Goal: Task Accomplishment & Management: Complete application form

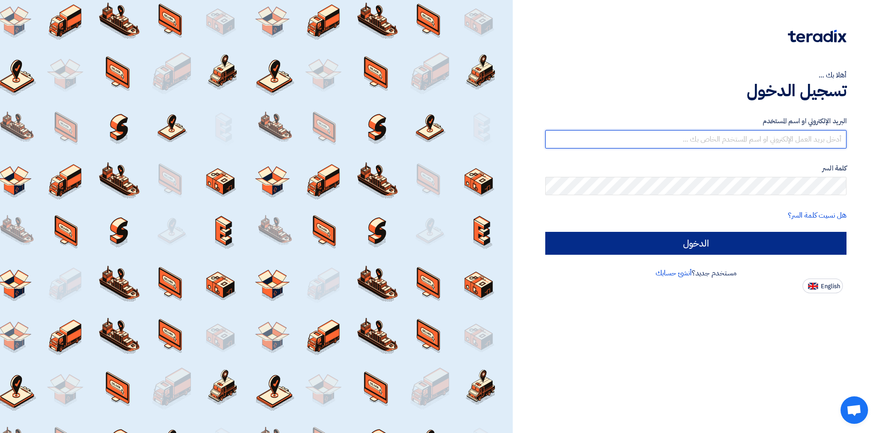
type input "[EMAIL_ADDRESS][DOMAIN_NAME]"
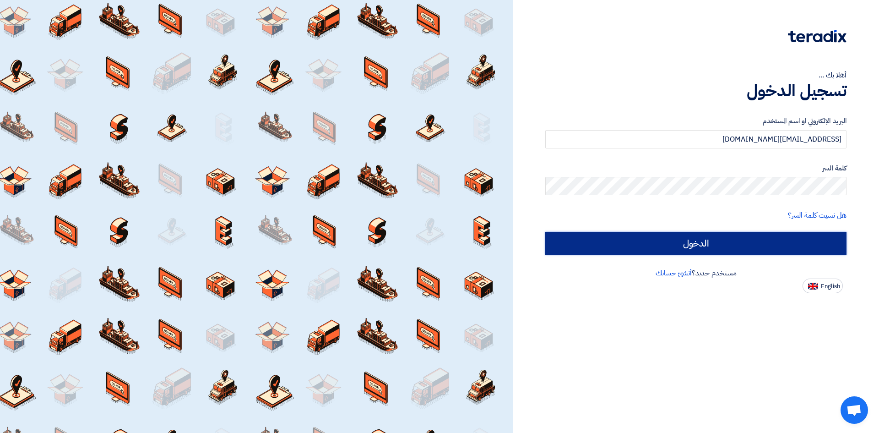
click at [660, 246] on input "الدخول" at bounding box center [695, 243] width 301 height 23
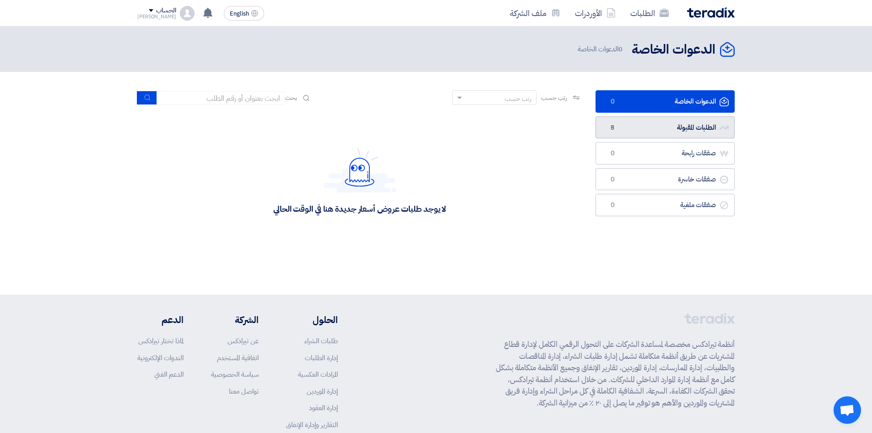
click at [671, 130] on link "الطلبات المقبولة الطلبات المقبولة 8" at bounding box center [665, 127] width 139 height 22
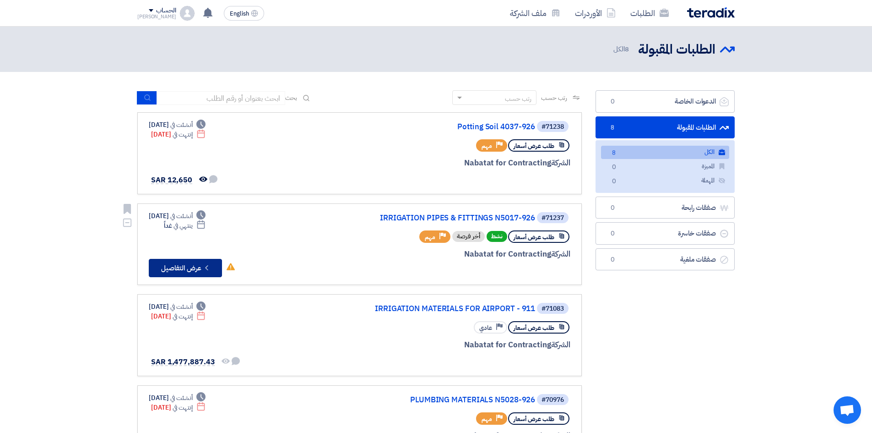
click at [185, 272] on button "Check details عرض التفاصيل" at bounding box center [185, 268] width 73 height 18
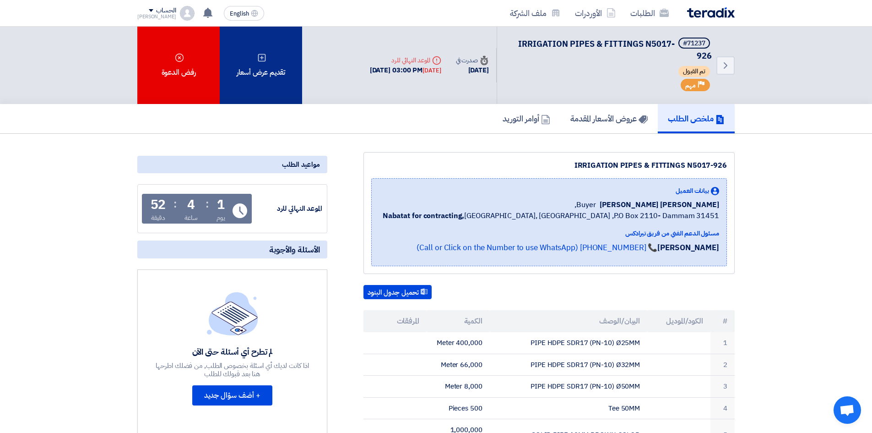
click at [237, 55] on div "تقديم عرض أسعار" at bounding box center [261, 65] width 82 height 77
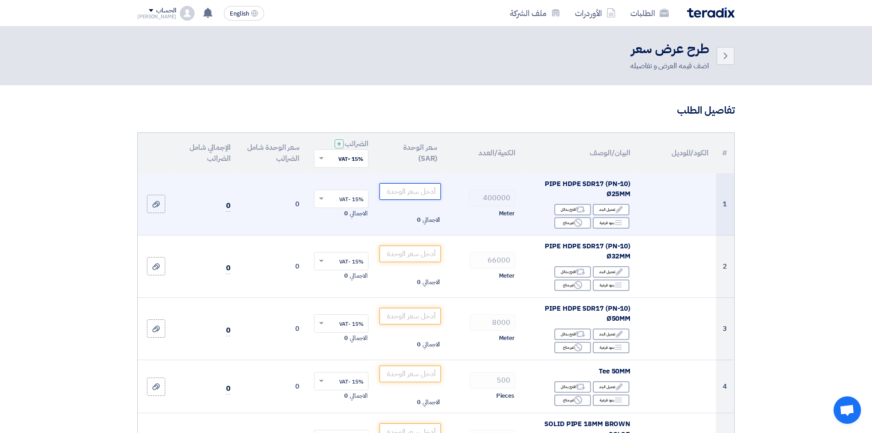
click at [422, 191] on input "number" at bounding box center [411, 191] width 62 height 16
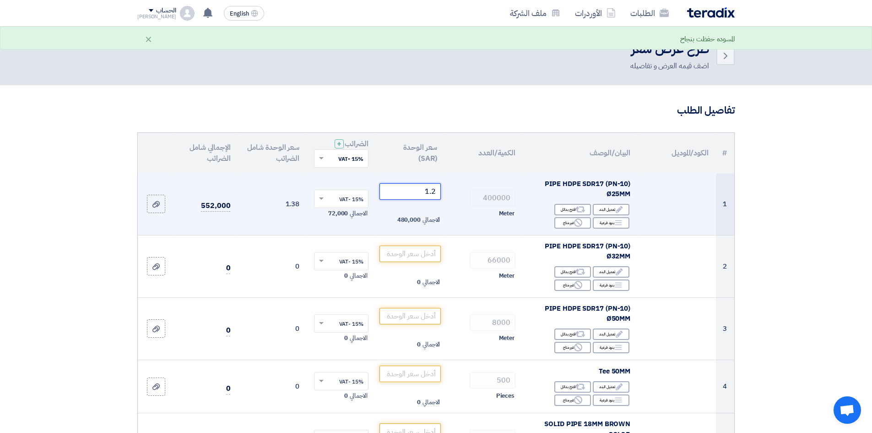
type input "1"
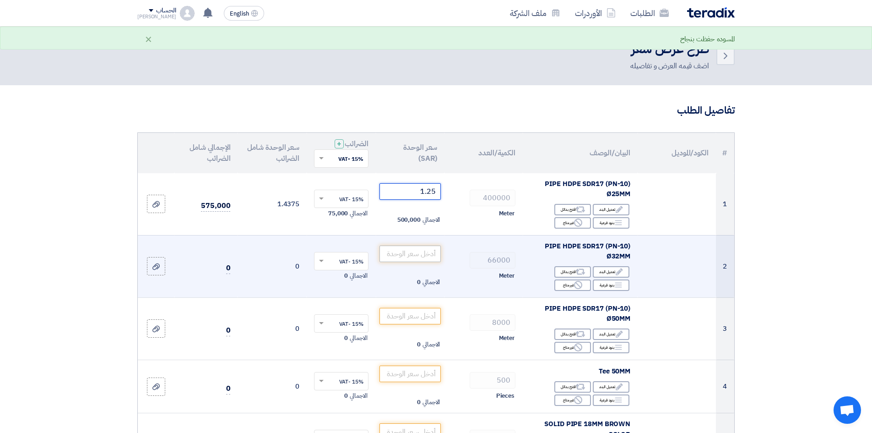
type input "1.25"
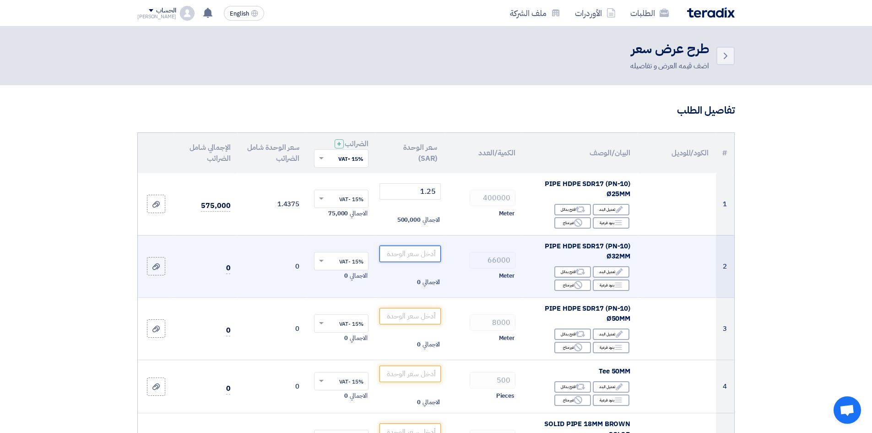
click at [404, 255] on input "number" at bounding box center [411, 253] width 62 height 16
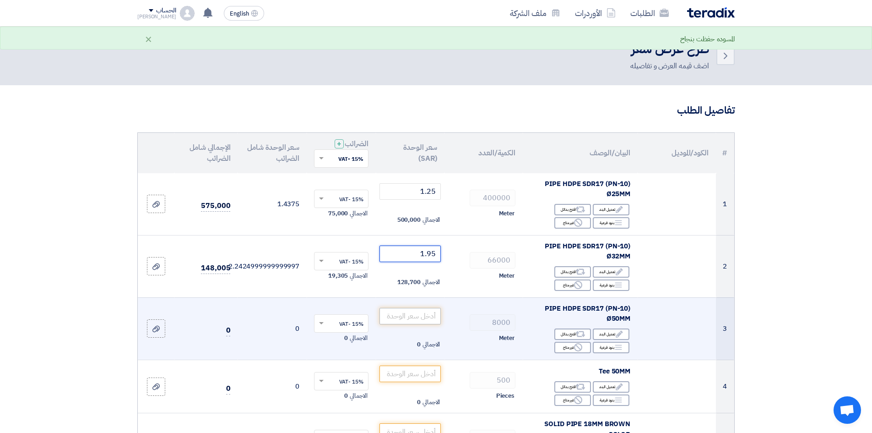
type input "1.95"
click at [403, 316] on input "number" at bounding box center [411, 316] width 62 height 16
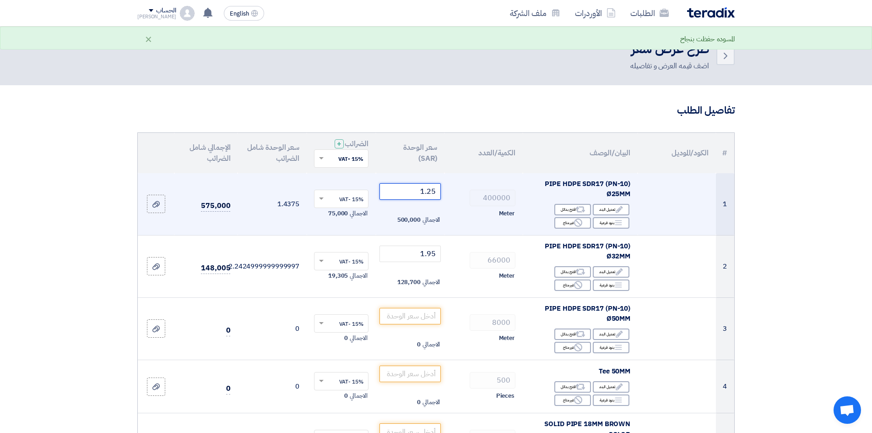
click at [420, 194] on input "1.25" at bounding box center [411, 191] width 62 height 16
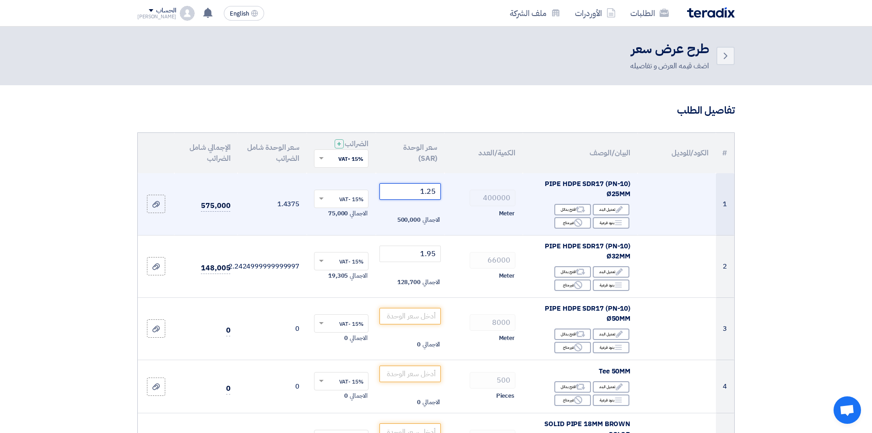
click at [419, 190] on input "1.25" at bounding box center [411, 191] width 62 height 16
type input "1"
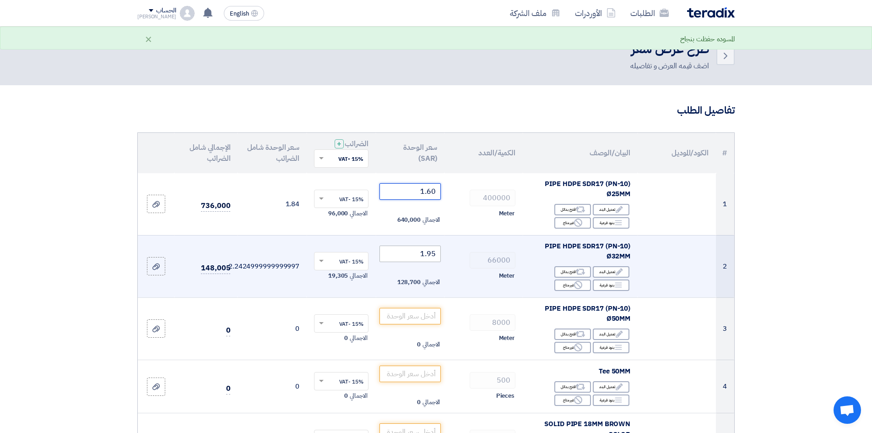
type input "1.60"
click at [417, 254] on input "1.95" at bounding box center [411, 253] width 62 height 16
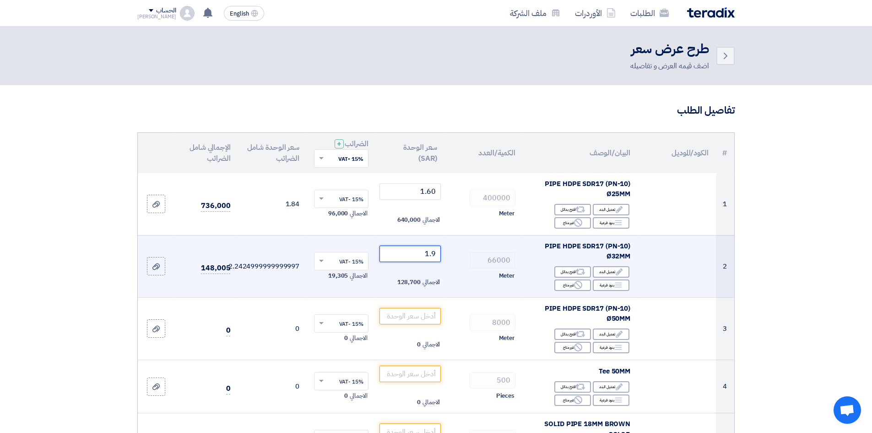
type input "1"
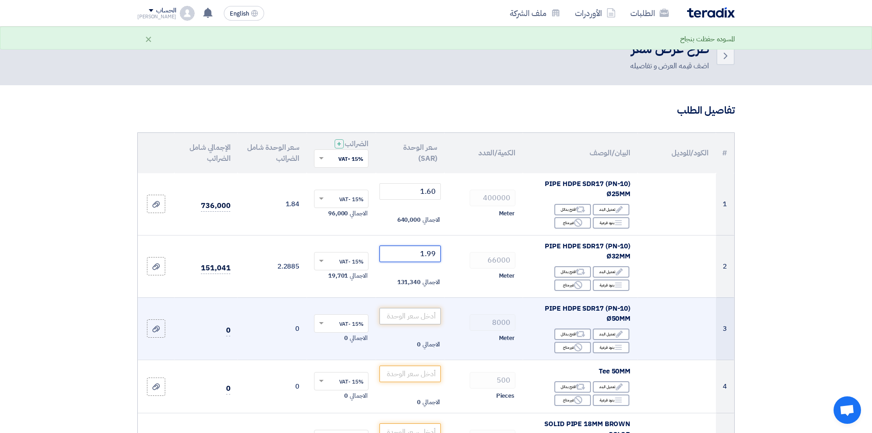
type input "1.99"
click at [406, 317] on input "number" at bounding box center [411, 316] width 62 height 16
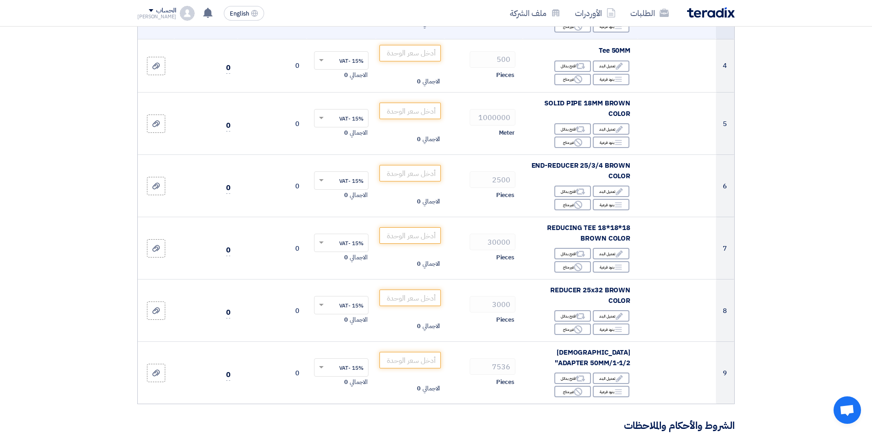
scroll to position [412, 0]
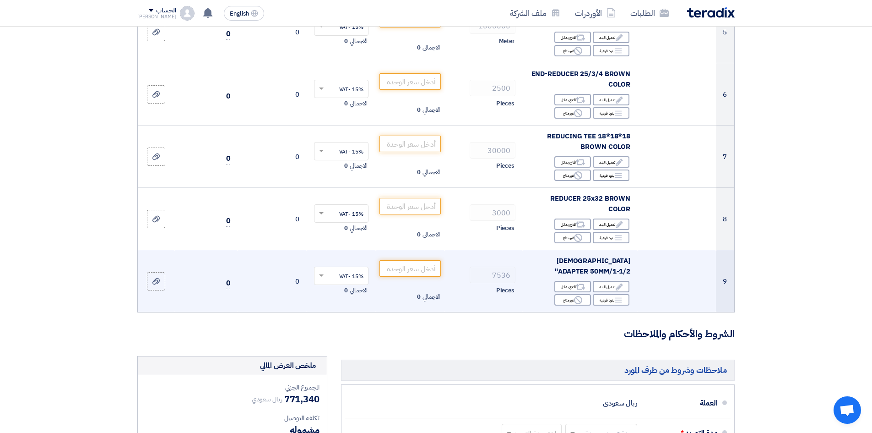
click at [490, 285] on div "Pieces" at bounding box center [484, 290] width 64 height 11
click at [406, 269] on input "number" at bounding box center [411, 268] width 62 height 16
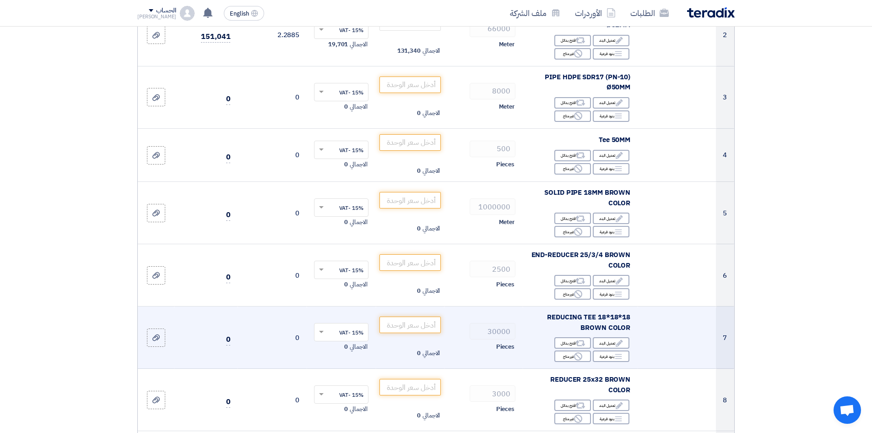
scroll to position [229, 0]
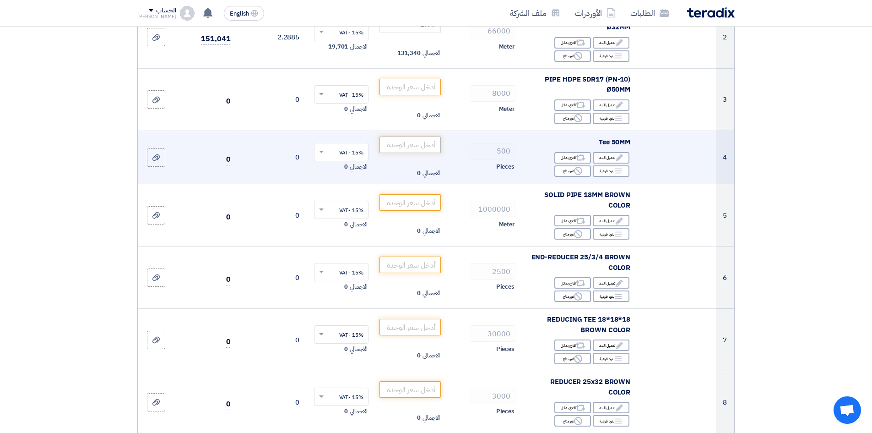
type input "5"
click at [422, 146] on input "number" at bounding box center [411, 144] width 62 height 16
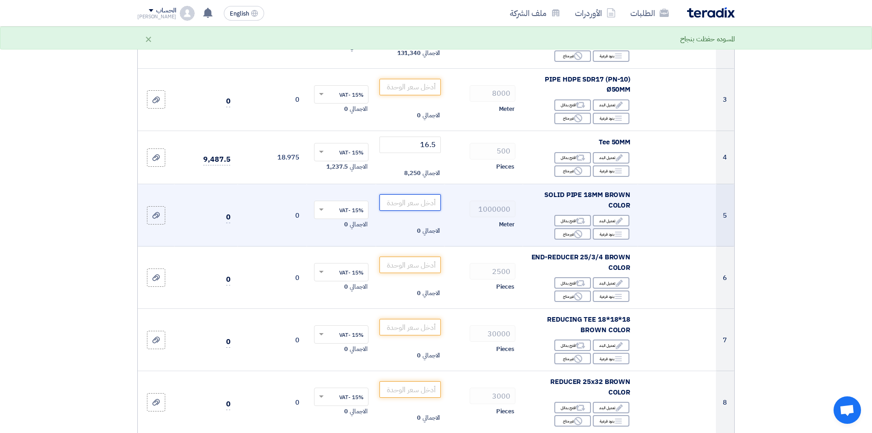
click at [417, 199] on input "number" at bounding box center [411, 202] width 62 height 16
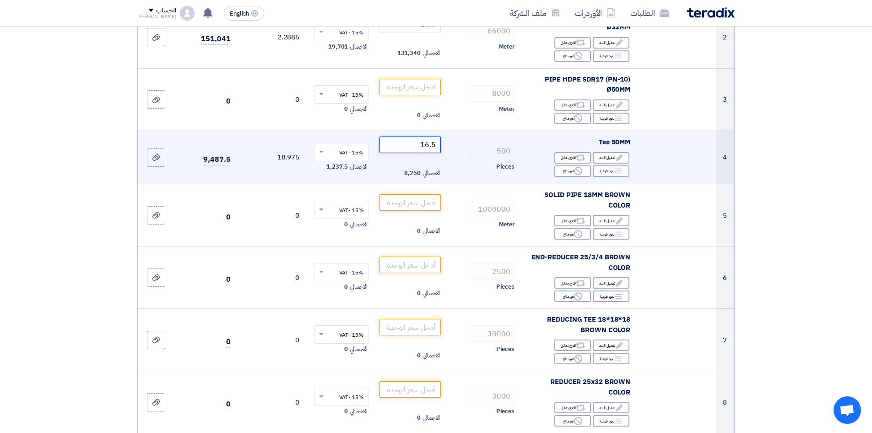
click at [409, 144] on input "16.5" at bounding box center [411, 144] width 62 height 16
type input "1"
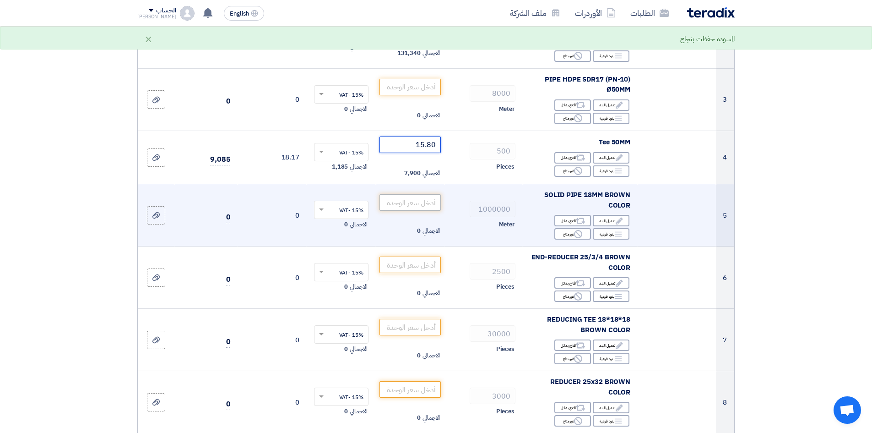
type input "15.80"
click at [424, 204] on input "number" at bounding box center [411, 202] width 62 height 16
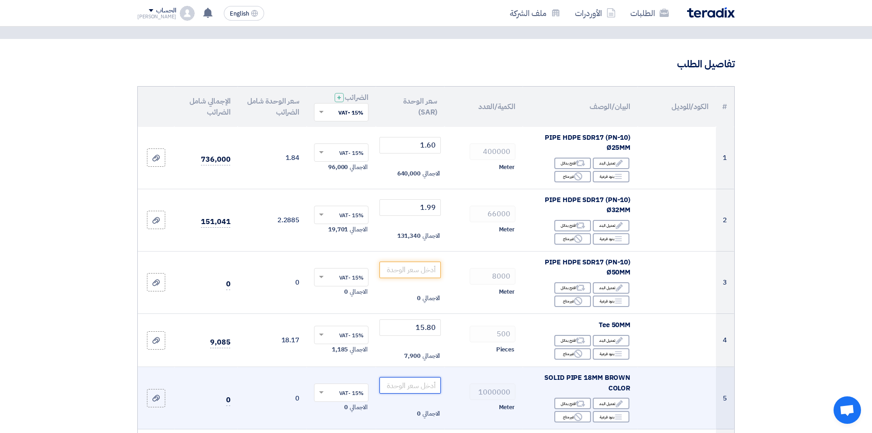
scroll to position [46, 0]
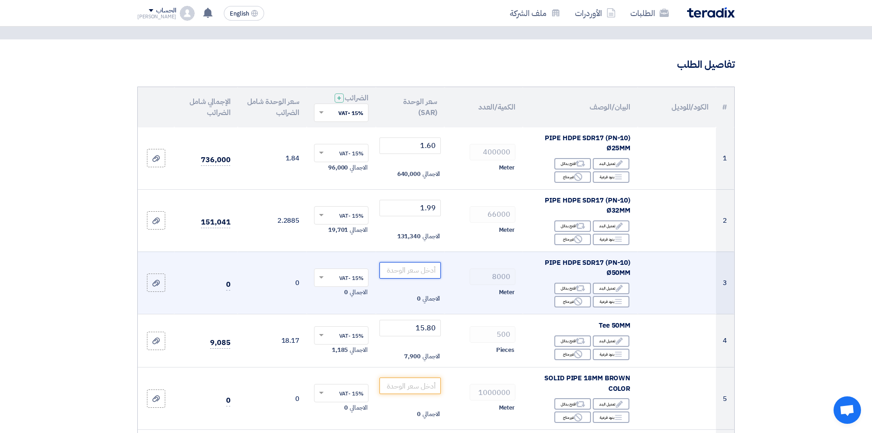
click at [414, 273] on input "number" at bounding box center [411, 270] width 62 height 16
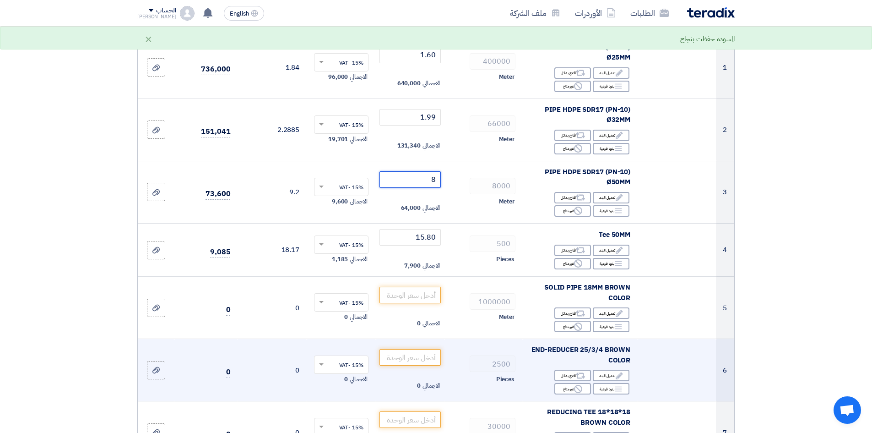
scroll to position [137, 0]
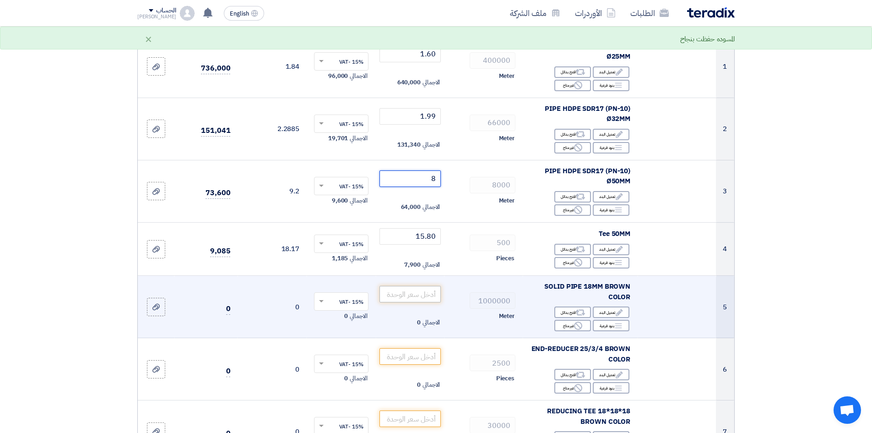
type input "8"
click at [430, 299] on input "number" at bounding box center [411, 294] width 62 height 16
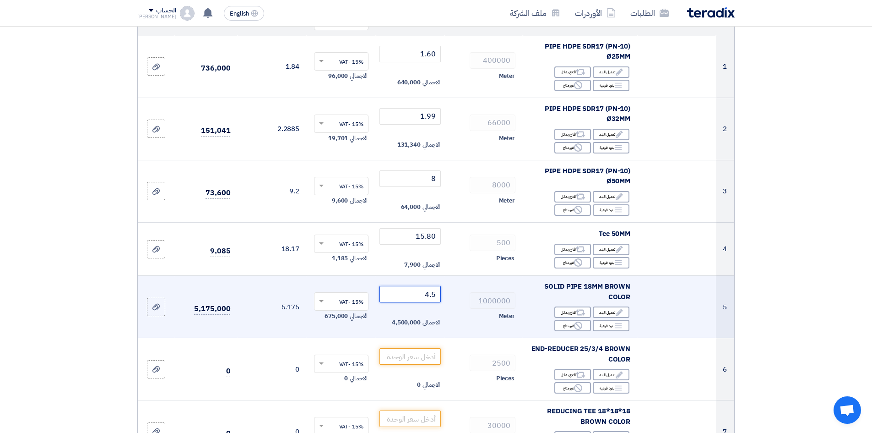
scroll to position [229, 0]
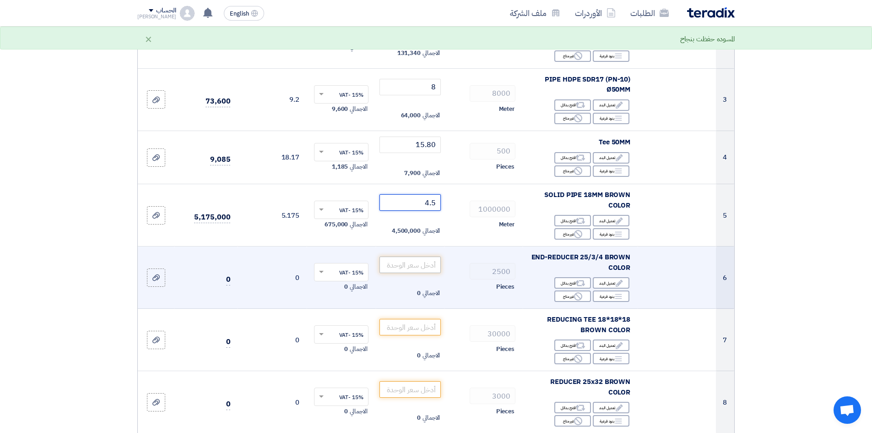
type input "4.5"
click at [419, 270] on input "number" at bounding box center [411, 264] width 62 height 16
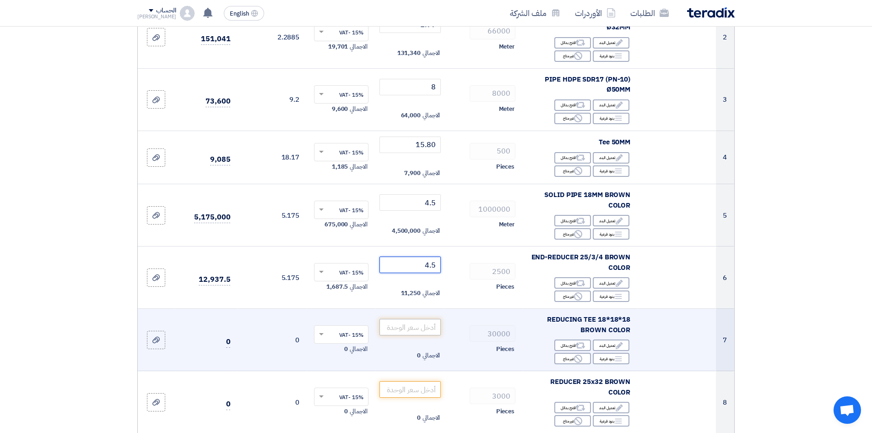
type input "4.5"
click at [414, 328] on input "number" at bounding box center [411, 327] width 62 height 16
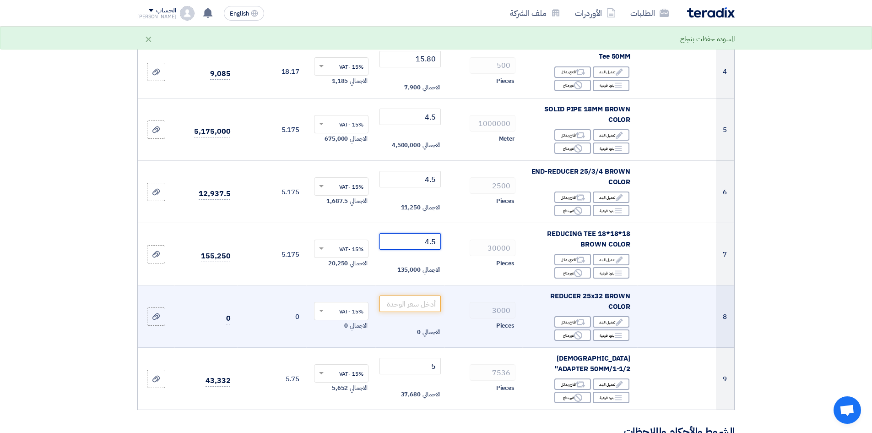
scroll to position [321, 0]
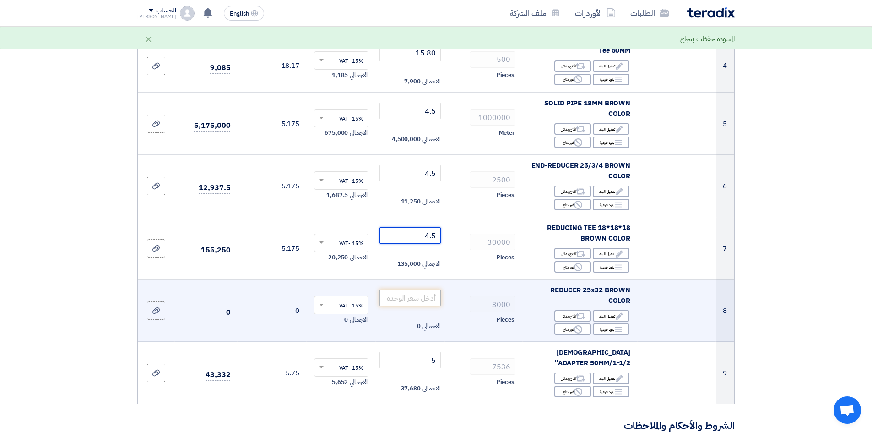
type input "4.5"
click at [418, 299] on input "number" at bounding box center [411, 297] width 62 height 16
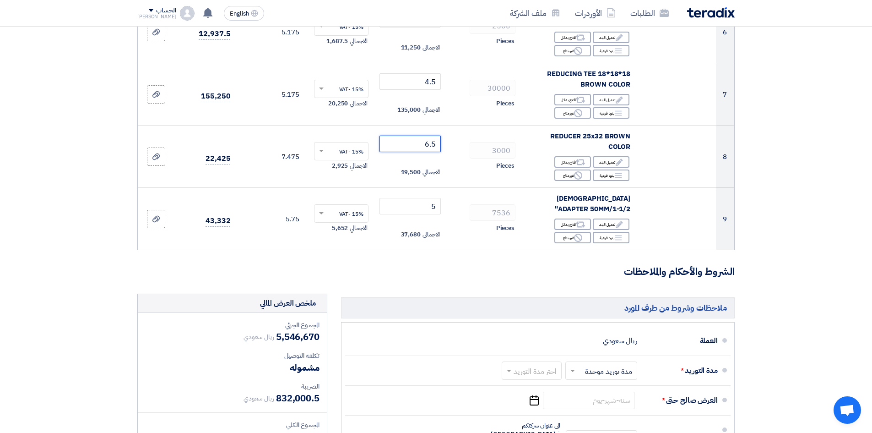
scroll to position [504, 0]
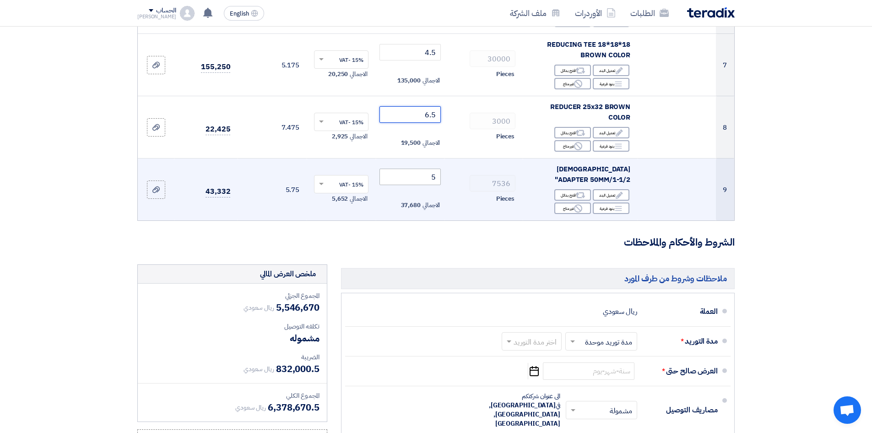
type input "6.5"
click at [428, 172] on input "5" at bounding box center [411, 176] width 62 height 16
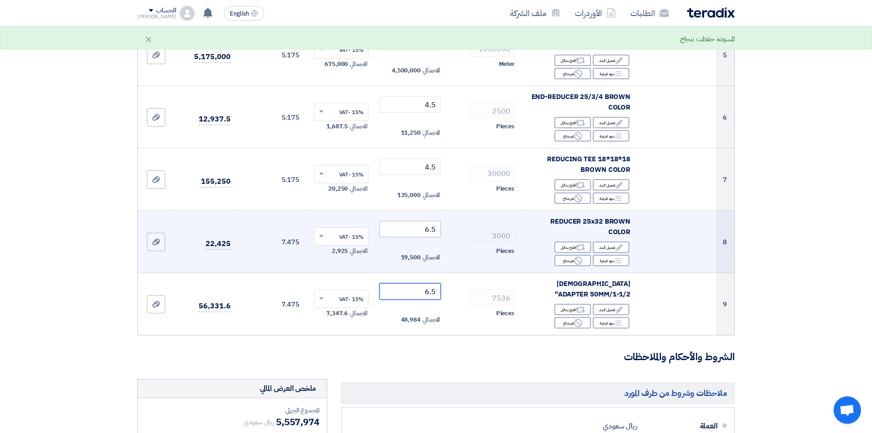
scroll to position [366, 0]
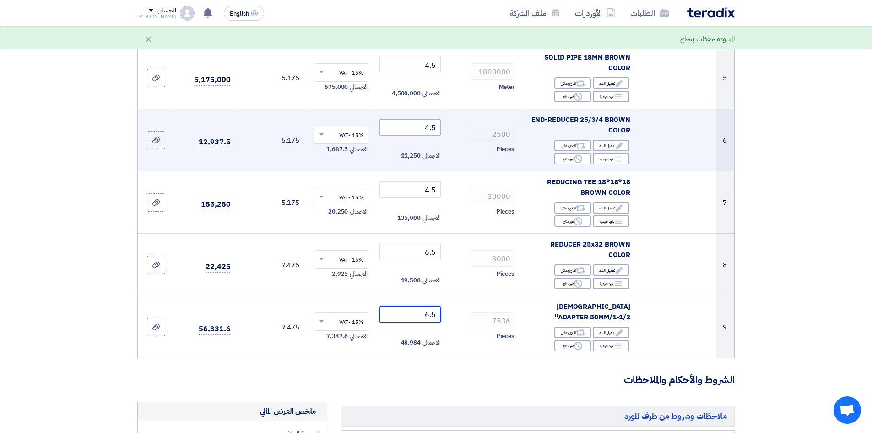
type input "6.5"
click at [419, 134] on input "4.5" at bounding box center [411, 127] width 62 height 16
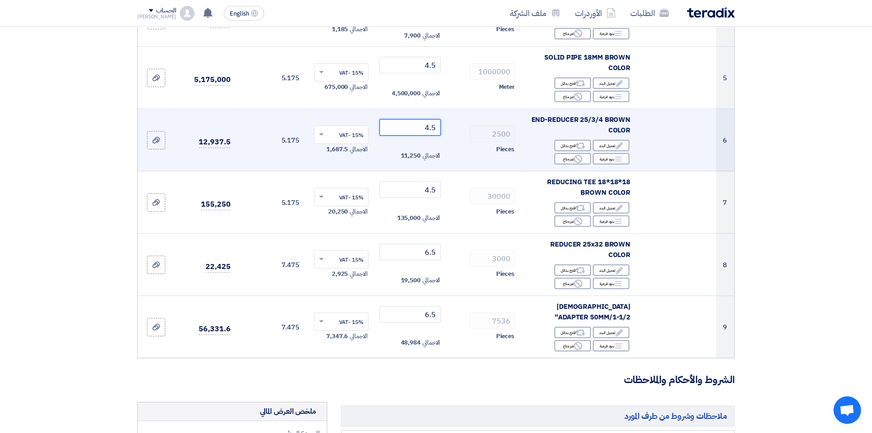
type input "4"
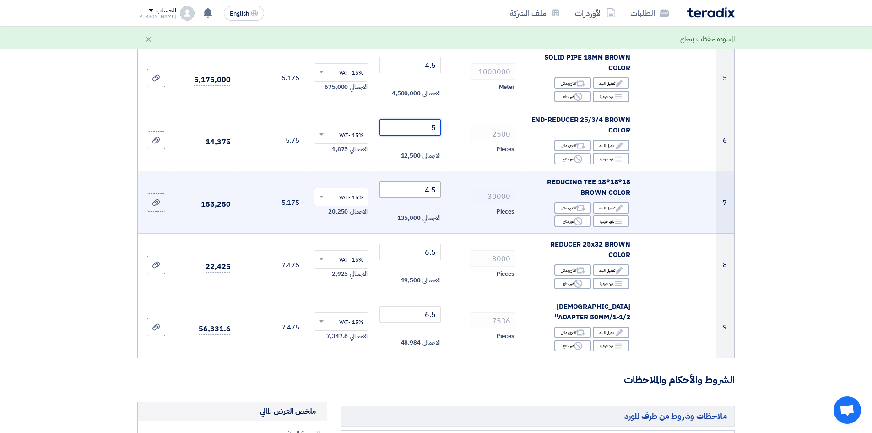
type input "5"
click at [415, 188] on input "4.5" at bounding box center [411, 189] width 62 height 16
type input "4"
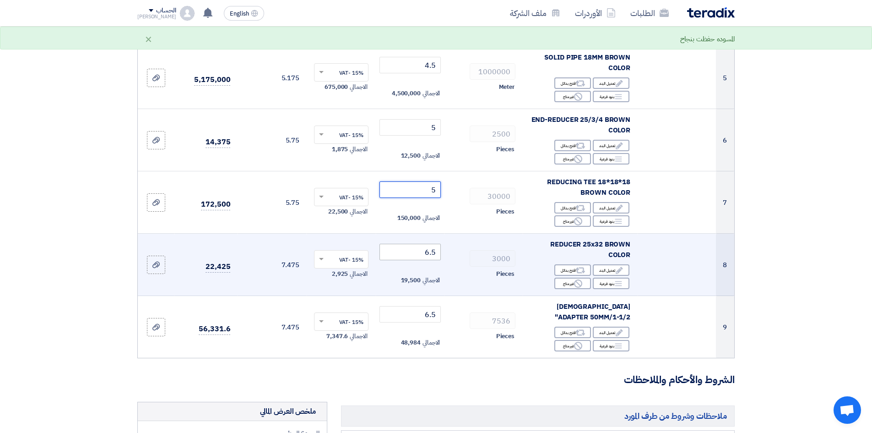
type input "5"
click at [418, 253] on input "6.5" at bounding box center [411, 252] width 62 height 16
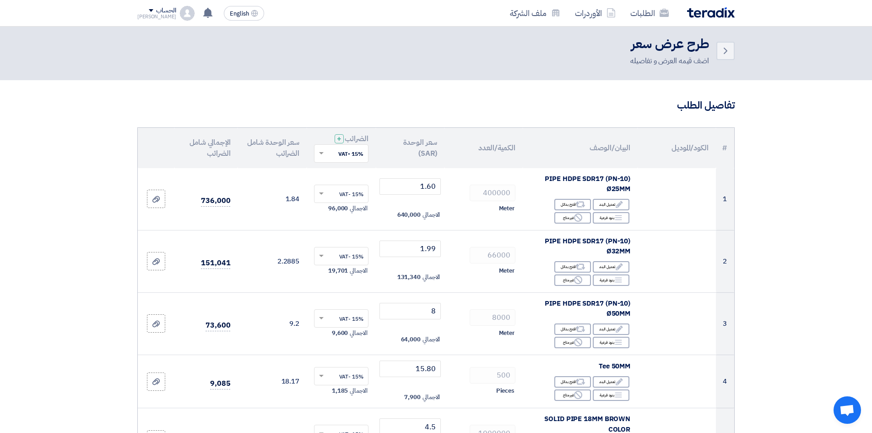
scroll to position [0, 0]
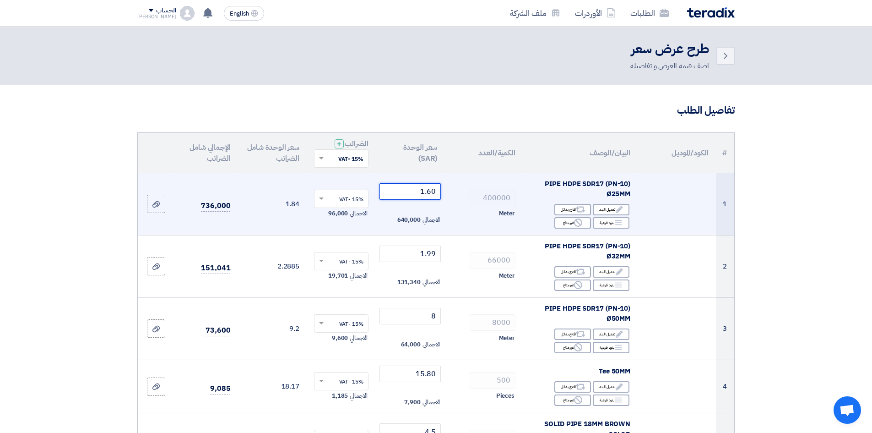
click at [415, 188] on input "1.60" at bounding box center [411, 191] width 62 height 16
type input "1"
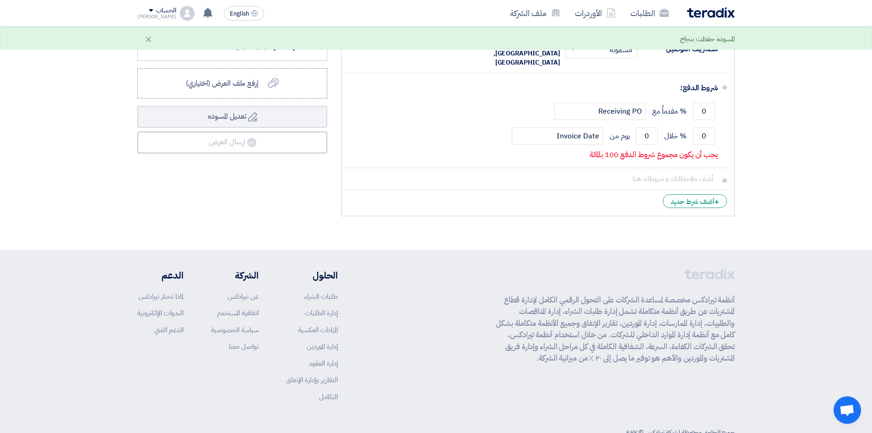
scroll to position [773, 0]
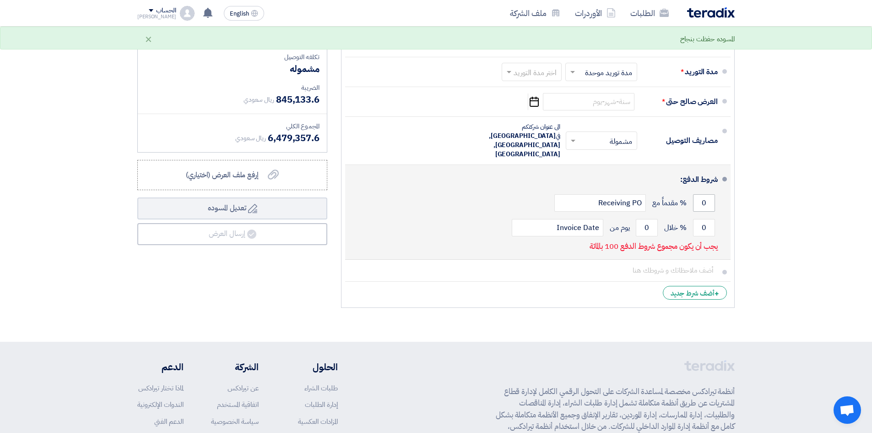
type input "1.75"
click at [699, 194] on input "0" at bounding box center [704, 202] width 22 height 17
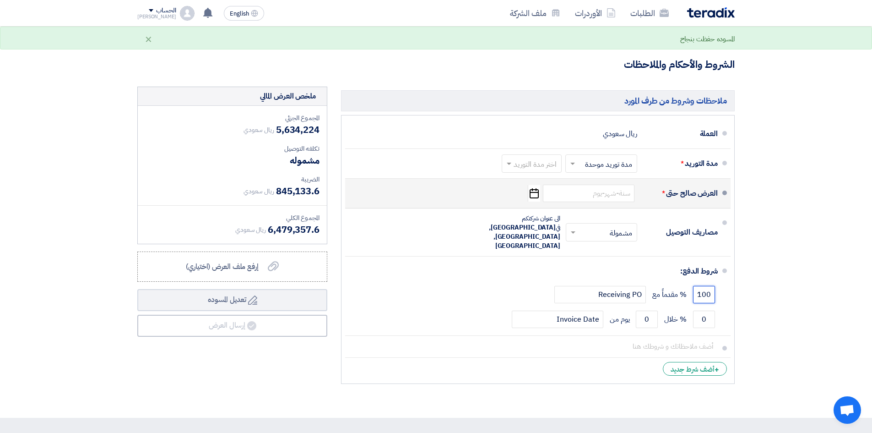
scroll to position [636, 0]
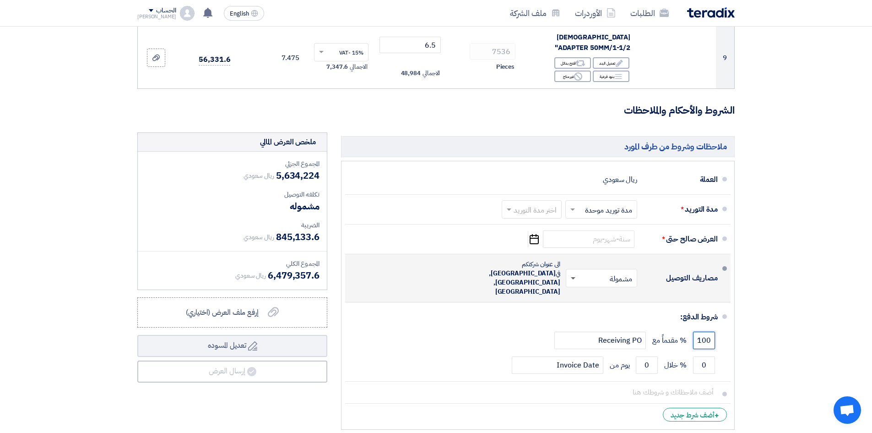
type input "100"
click at [575, 277] on span at bounding box center [573, 278] width 5 height 3
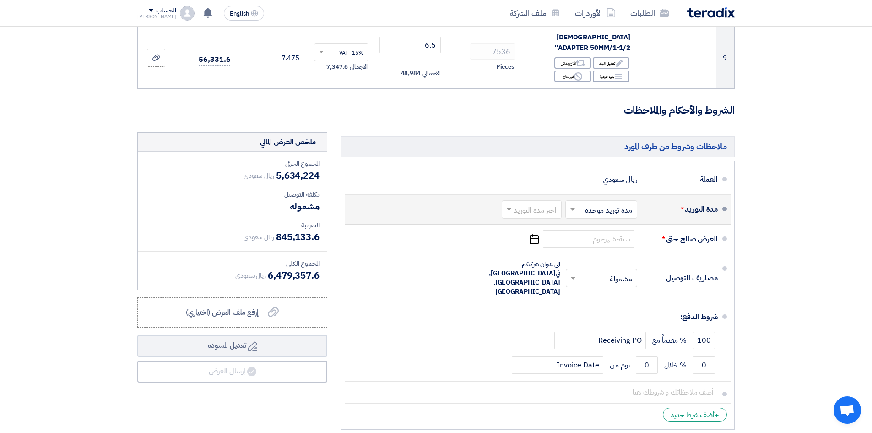
click at [513, 205] on span at bounding box center [507, 209] width 11 height 9
click at [529, 238] on div "(3-5) أيام" at bounding box center [533, 246] width 59 height 17
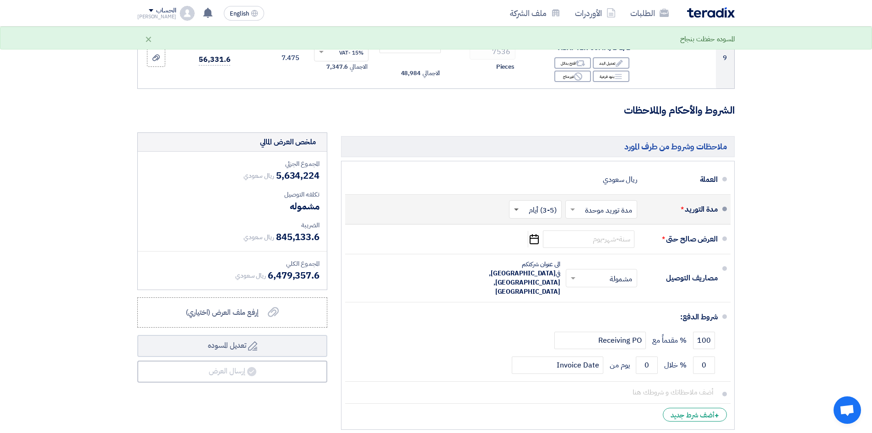
click at [514, 208] on span at bounding box center [516, 209] width 5 height 3
click at [532, 240] on span "(3-5) أيام" at bounding box center [545, 245] width 28 height 11
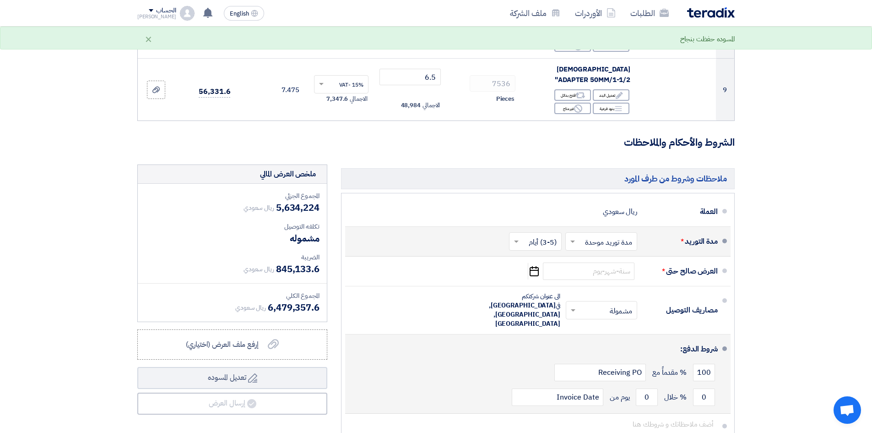
scroll to position [590, 0]
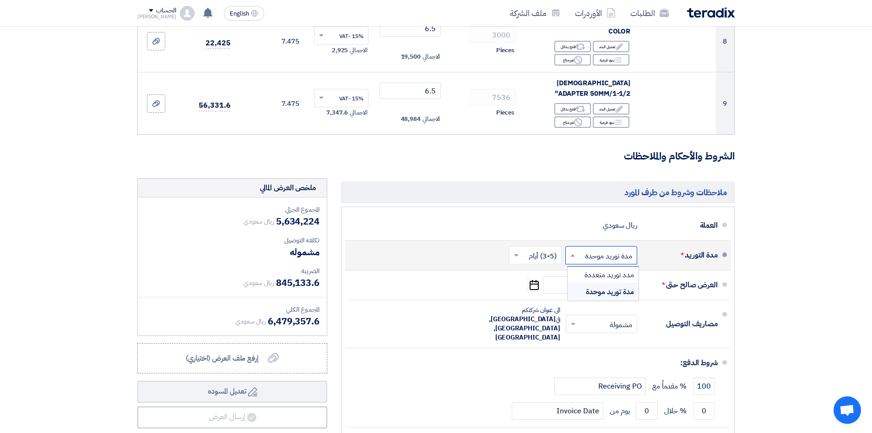
click at [620, 249] on input "text" at bounding box center [599, 255] width 67 height 13
click at [610, 249] on input "text" at bounding box center [599, 255] width 67 height 13
click at [620, 286] on span "مدة توريد موحدة" at bounding box center [610, 291] width 48 height 11
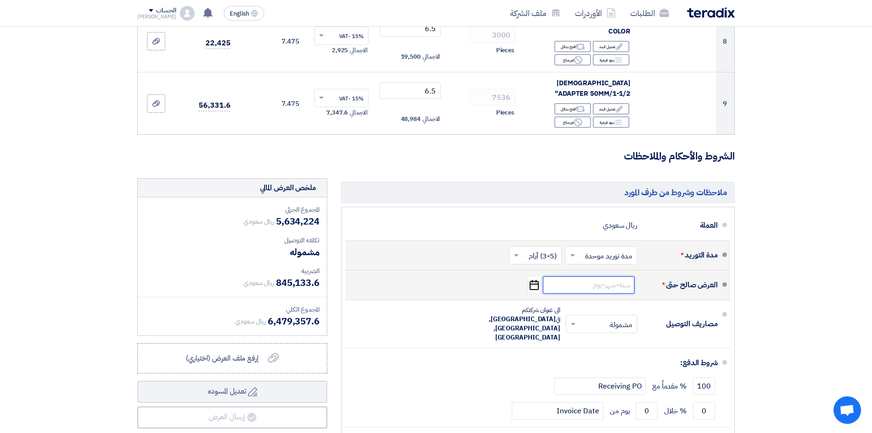
click at [620, 280] on input at bounding box center [589, 284] width 92 height 17
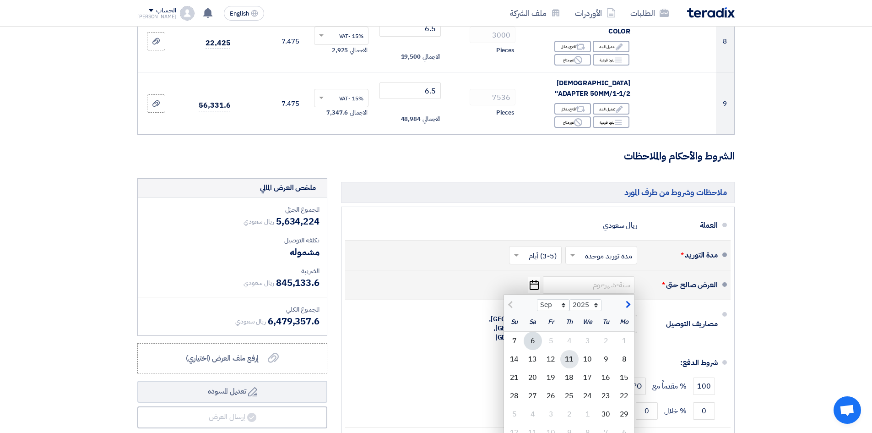
click at [569, 351] on div "11" at bounding box center [569, 359] width 18 height 18
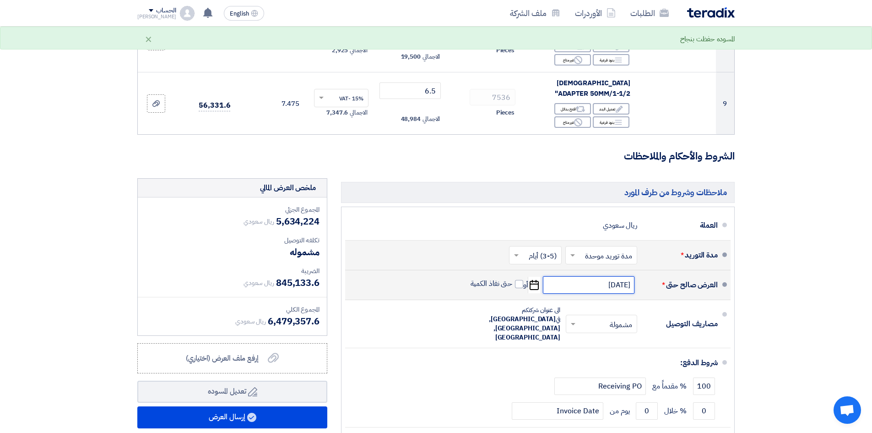
click at [584, 279] on input "[DATE]" at bounding box center [589, 284] width 92 height 17
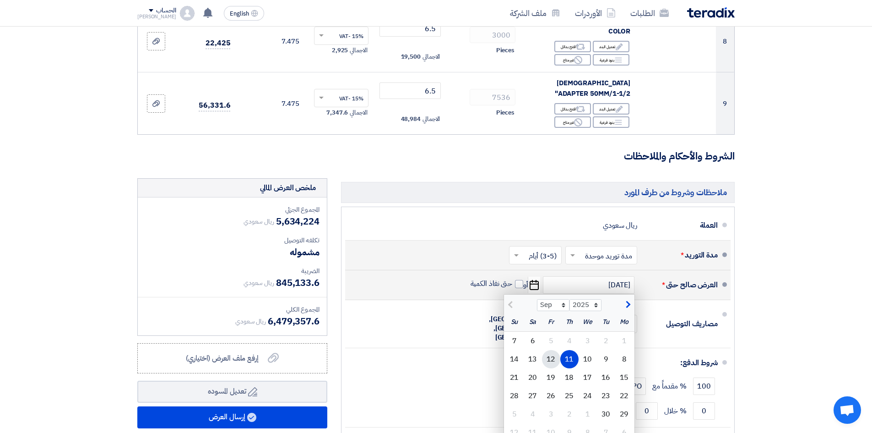
click at [553, 351] on div "12" at bounding box center [551, 359] width 18 height 18
type input "[DATE]"
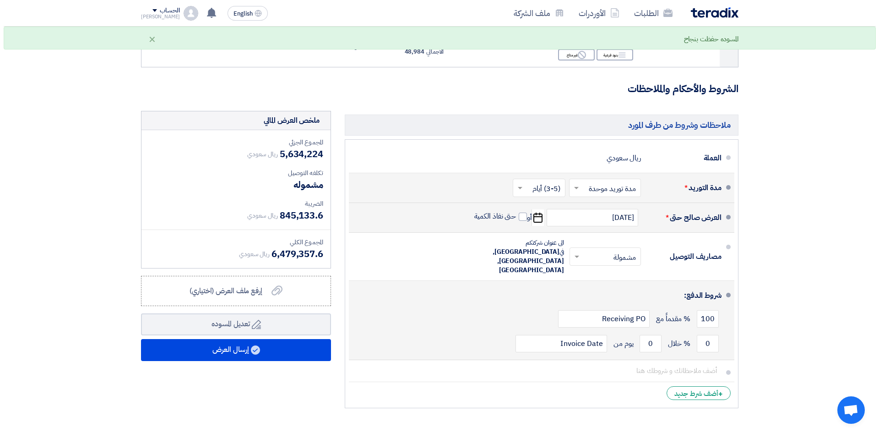
scroll to position [681, 0]
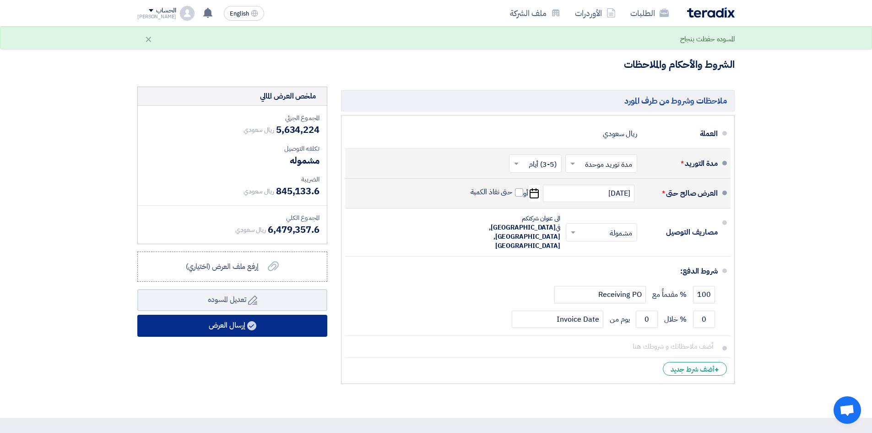
click at [284, 317] on button "إرسال العرض" at bounding box center [232, 326] width 190 height 22
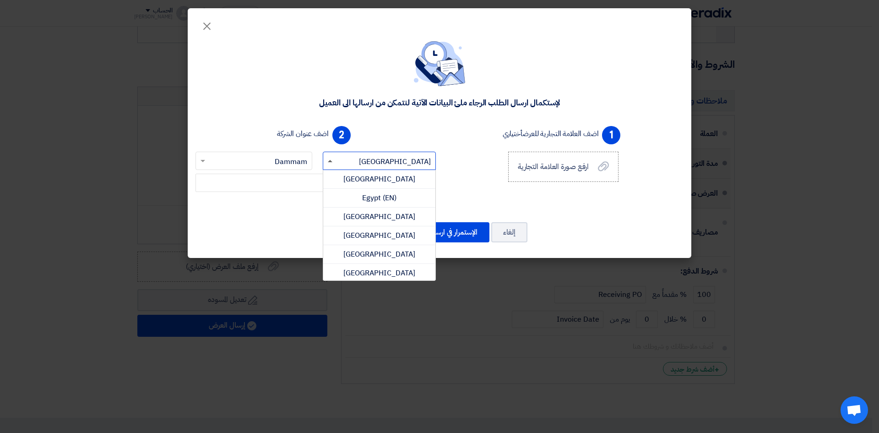
click at [331, 160] on span at bounding box center [330, 161] width 5 height 2
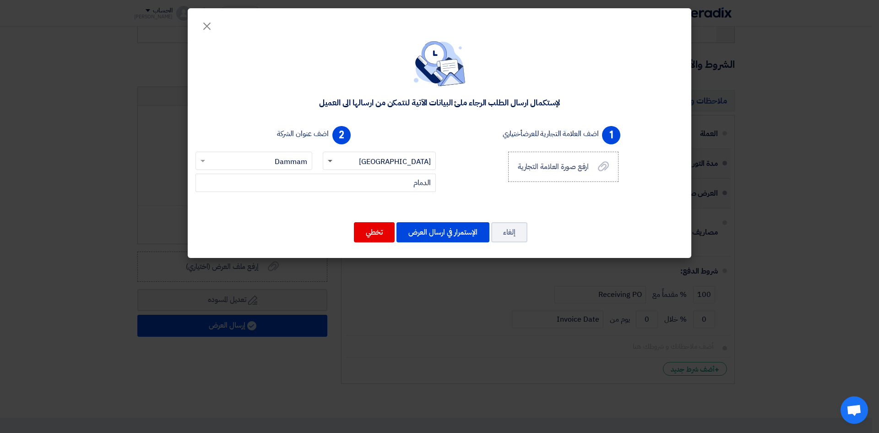
click at [331, 160] on span at bounding box center [330, 161] width 5 height 3
click at [440, 237] on button "الإستمرار في ارسال العرض" at bounding box center [443, 232] width 93 height 20
click at [443, 232] on button "الإستمرار في ارسال العرض" at bounding box center [443, 232] width 93 height 20
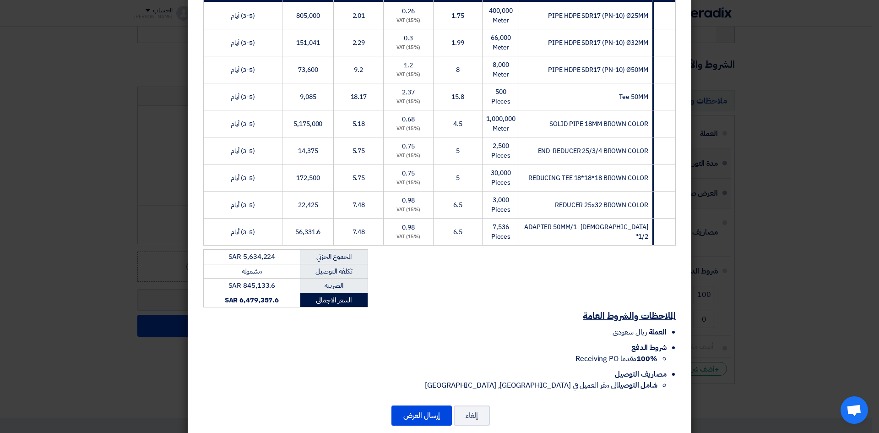
scroll to position [188, 0]
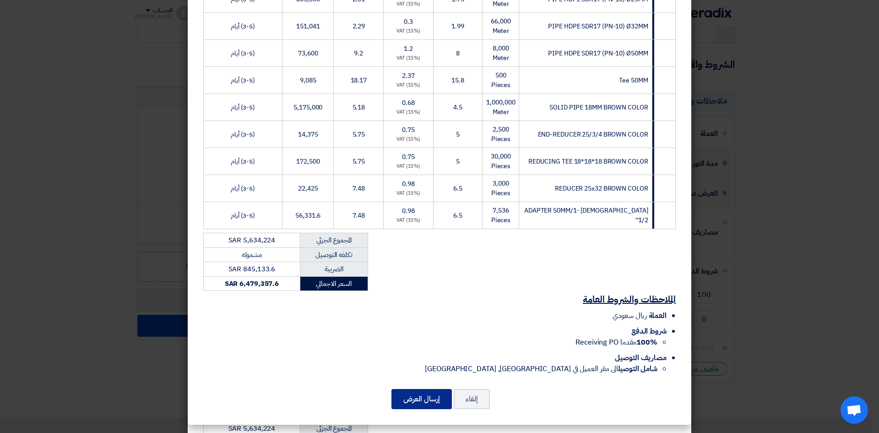
click at [429, 403] on button "إرسال العرض" at bounding box center [421, 399] width 60 height 20
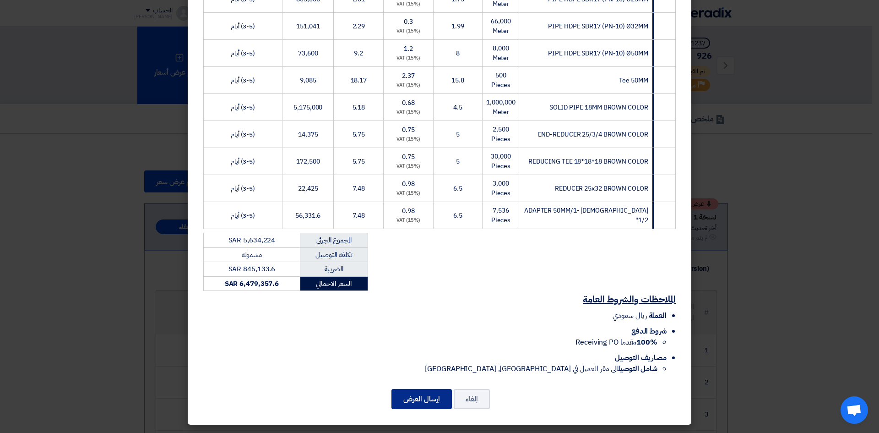
click at [434, 399] on button "إرسال العرض" at bounding box center [421, 399] width 60 height 20
click at [421, 400] on button "إرسال العرض" at bounding box center [421, 399] width 60 height 20
click at [483, 395] on button "إلغاء" at bounding box center [472, 399] width 36 height 20
click at [480, 401] on button "إلغاء" at bounding box center [472, 399] width 36 height 20
click at [481, 400] on button "إلغاء" at bounding box center [472, 399] width 36 height 20
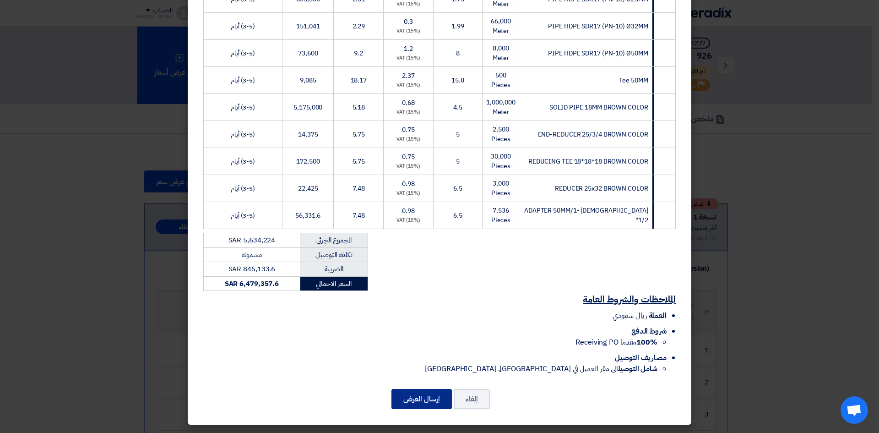
click at [438, 398] on button "إرسال العرض" at bounding box center [421, 399] width 60 height 20
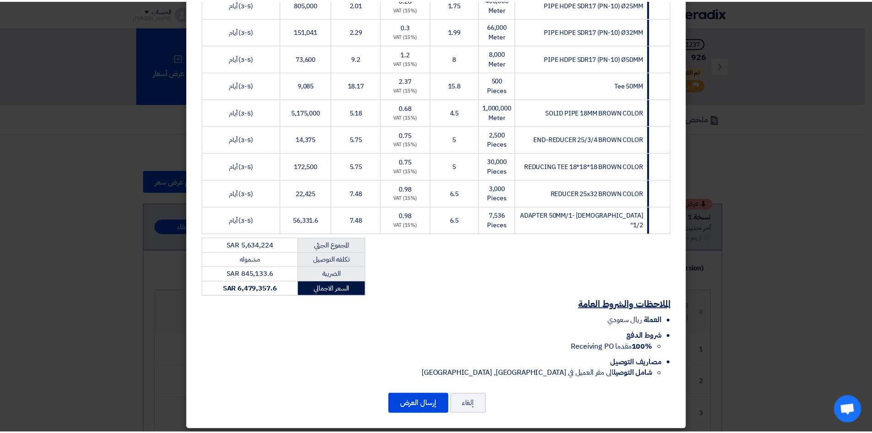
scroll to position [183, 0]
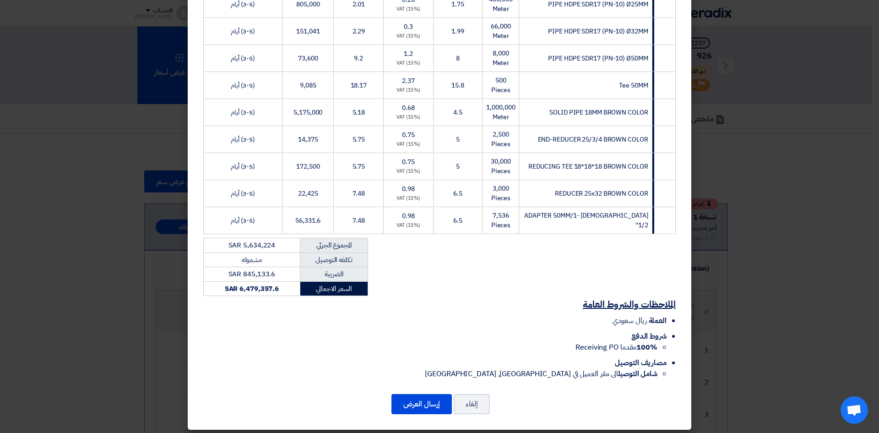
click at [857, 409] on span "دردشة مفتوحة" at bounding box center [854, 410] width 15 height 13
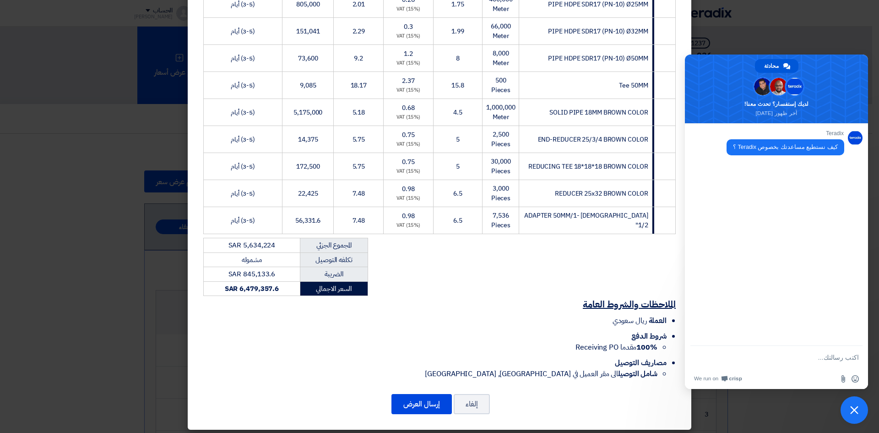
click at [752, 427] on modal-container "مؤسسة حقول السعادة التجارية [GEOGRAPHIC_DATA], [GEOGRAPHIC_DATA], [GEOGRAPHIC_D…" at bounding box center [439, 216] width 879 height 433
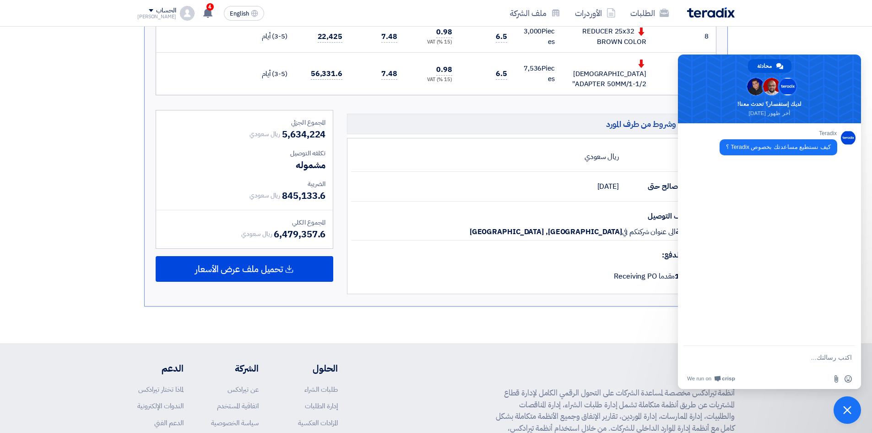
scroll to position [641, 0]
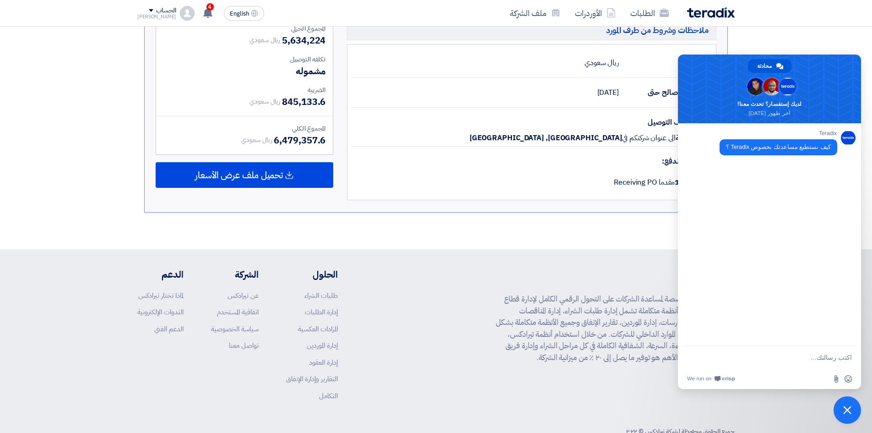
click at [460, 367] on div "أنظمة تيرادكس مخصصة لمساعدة الشركات على التحول الرقمي الكامل لإدارة قطاع المشتر…" at bounding box center [436, 340] width 598 height 147
